Goal: Find specific page/section: Find specific page/section

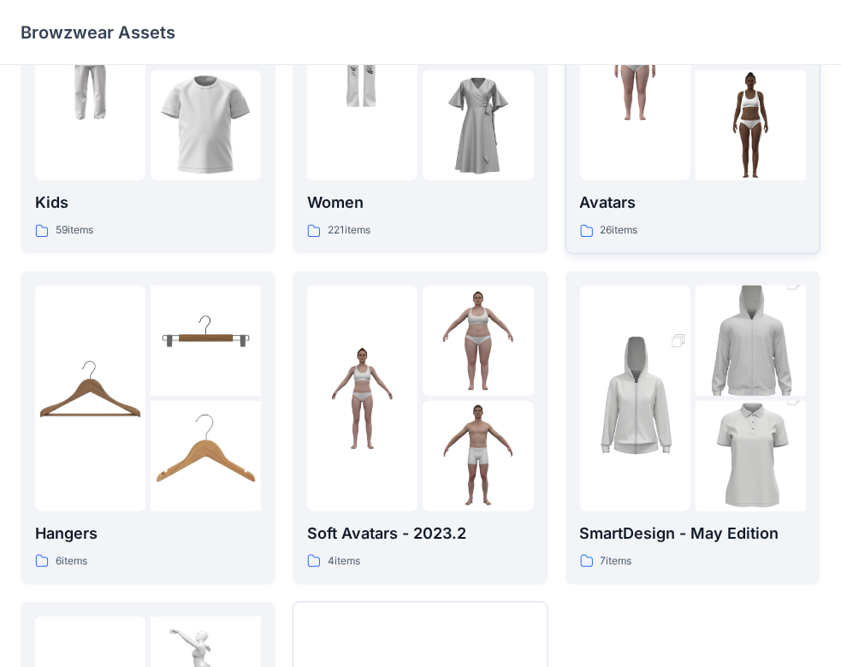
scroll to position [171, 0]
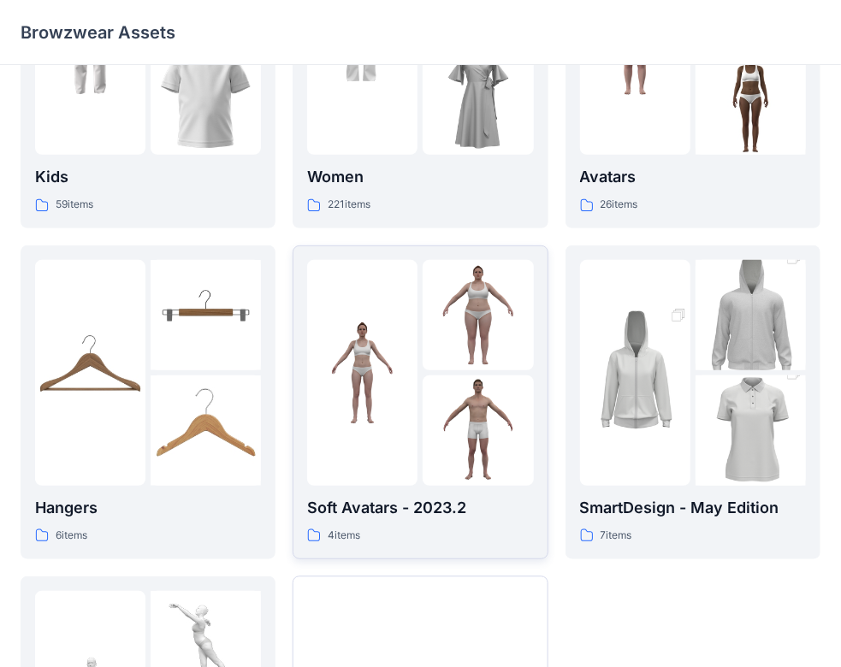
click at [429, 512] on p "Soft Avatars - 2023.2" at bounding box center [420, 508] width 226 height 24
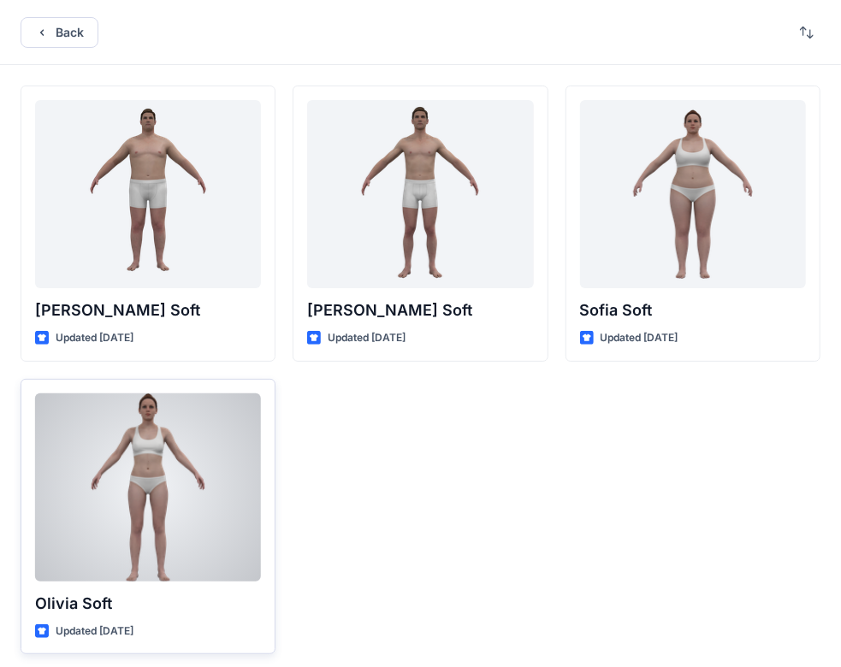
click at [169, 554] on div at bounding box center [148, 487] width 226 height 188
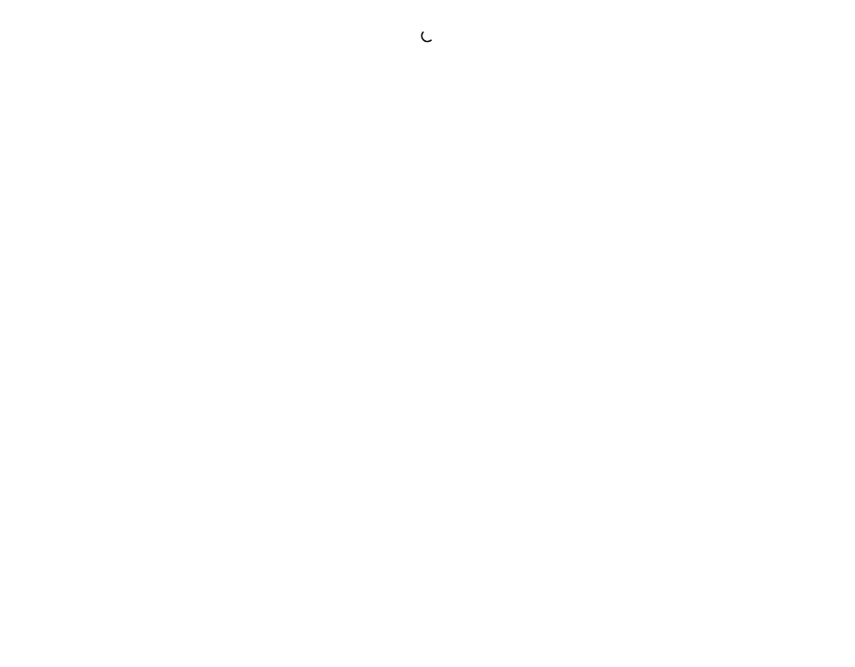
click at [169, 554] on div at bounding box center [427, 333] width 855 height 667
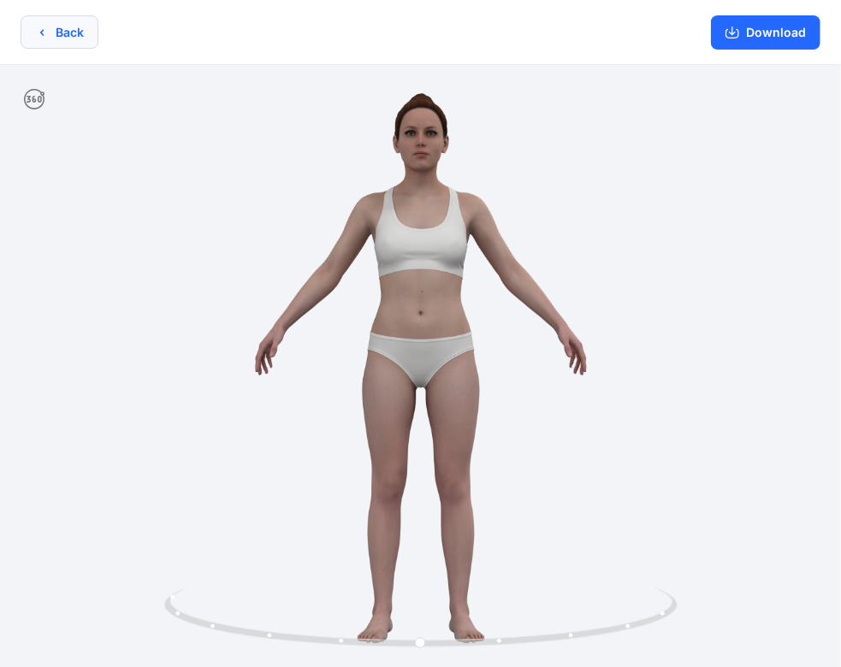
click at [60, 29] on button "Back" at bounding box center [60, 31] width 78 height 33
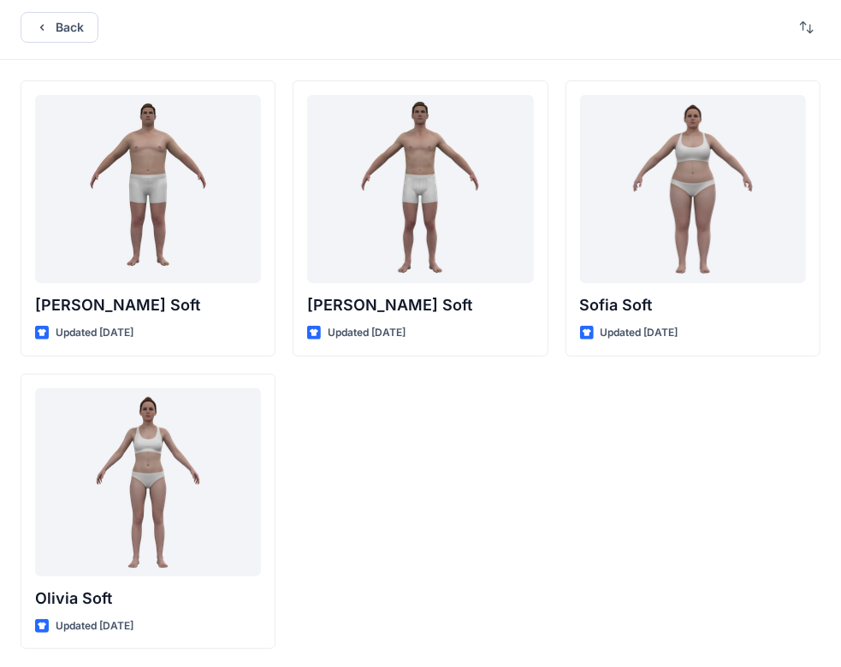
scroll to position [7, 0]
